Goal: Task Accomplishment & Management: Manage account settings

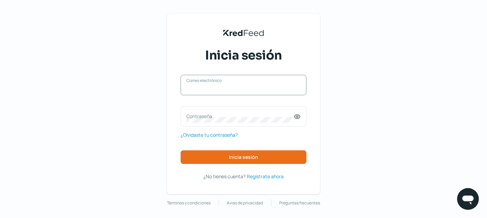
click at [190, 91] on input "Correo electrónico" at bounding box center [243, 88] width 114 height 6
type input "jpestrada@radii.com.mx"
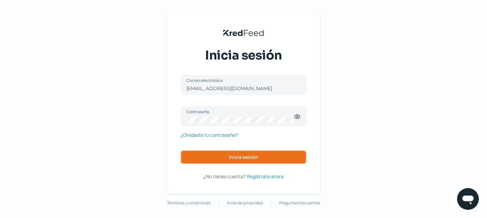
click at [214, 159] on button "Inicia sesión" at bounding box center [244, 157] width 126 height 14
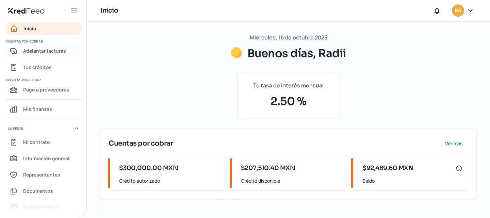
click at [22, 51] on div "Adelantar facturas" at bounding box center [38, 51] width 56 height 8
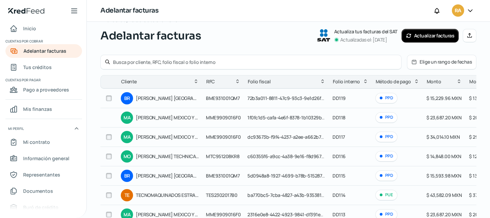
scroll to position [18, 0]
click at [136, 64] on input "text" at bounding box center [255, 62] width 284 height 6
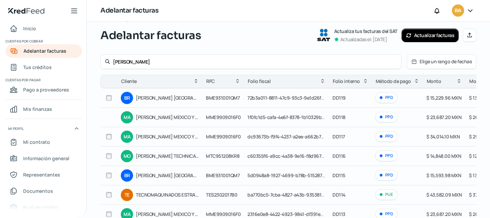
type input "brose"
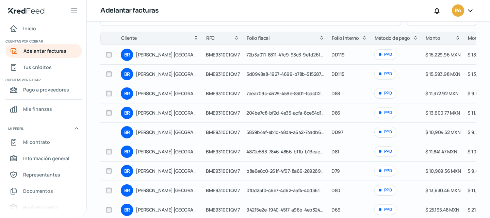
scroll to position [126, 0]
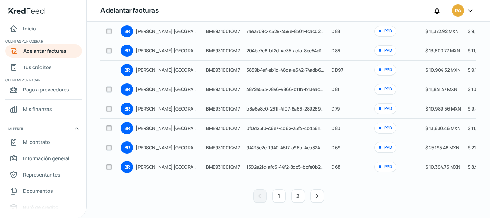
click at [297, 198] on button "2" at bounding box center [298, 196] width 14 height 14
click at [296, 197] on button "2" at bounding box center [298, 196] width 14 height 14
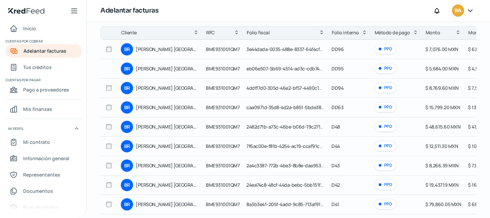
scroll to position [107, 0]
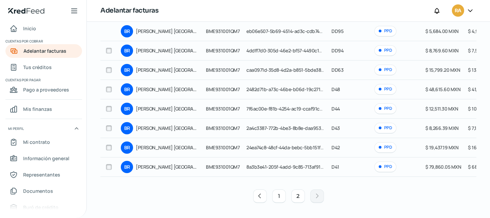
click at [279, 200] on button "1" at bounding box center [279, 196] width 14 height 14
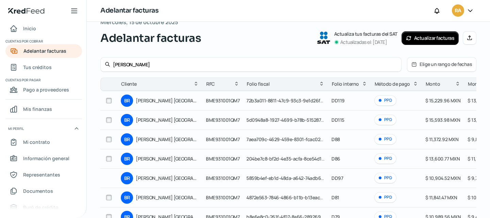
scroll to position [0, 0]
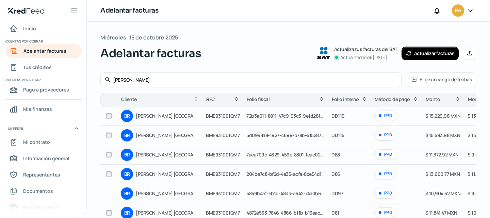
click at [106, 117] on input "checkbox" at bounding box center [109, 116] width 6 height 6
checkbox input "true"
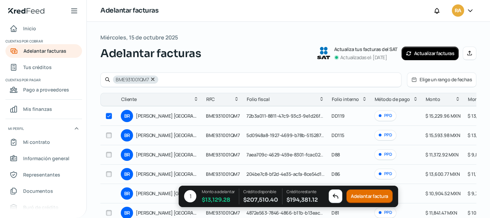
click at [151, 79] on icon at bounding box center [152, 79] width 5 height 5
checkbox input "false"
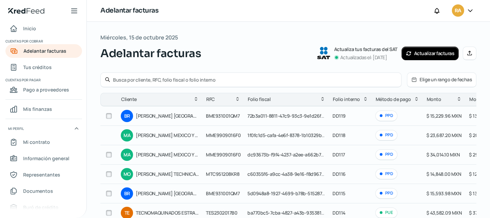
click at [201, 39] on div "Miércoles, 15 de octubre 2025 Adelantar facturas Actualiza tus facturas del SAT…" at bounding box center [288, 47] width 376 height 29
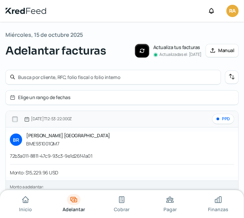
click at [230, 9] on span "RA" at bounding box center [232, 11] width 6 height 8
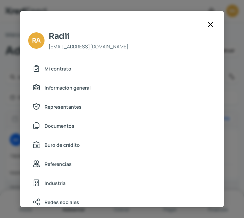
scroll to position [111, 0]
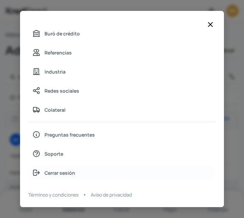
click at [60, 177] on span "Cerrar sesión" at bounding box center [60, 172] width 31 height 9
